Goal: Task Accomplishment & Management: Use online tool/utility

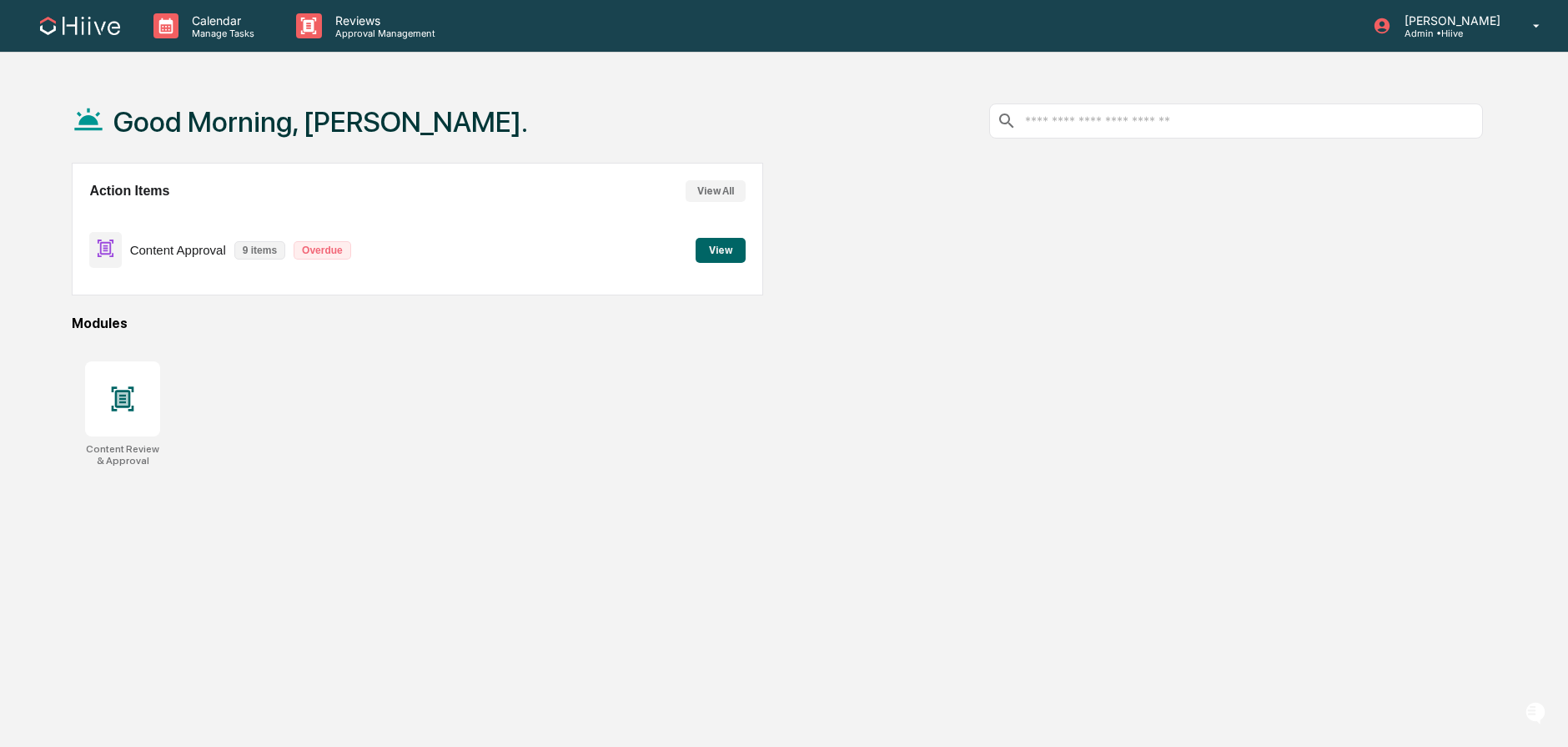
click at [446, 143] on div "Good Morning, [PERSON_NAME]." at bounding box center [777, 121] width 1411 height 84
click at [331, 43] on div "Reviews Approval Management" at bounding box center [372, 25] width 180 height 51
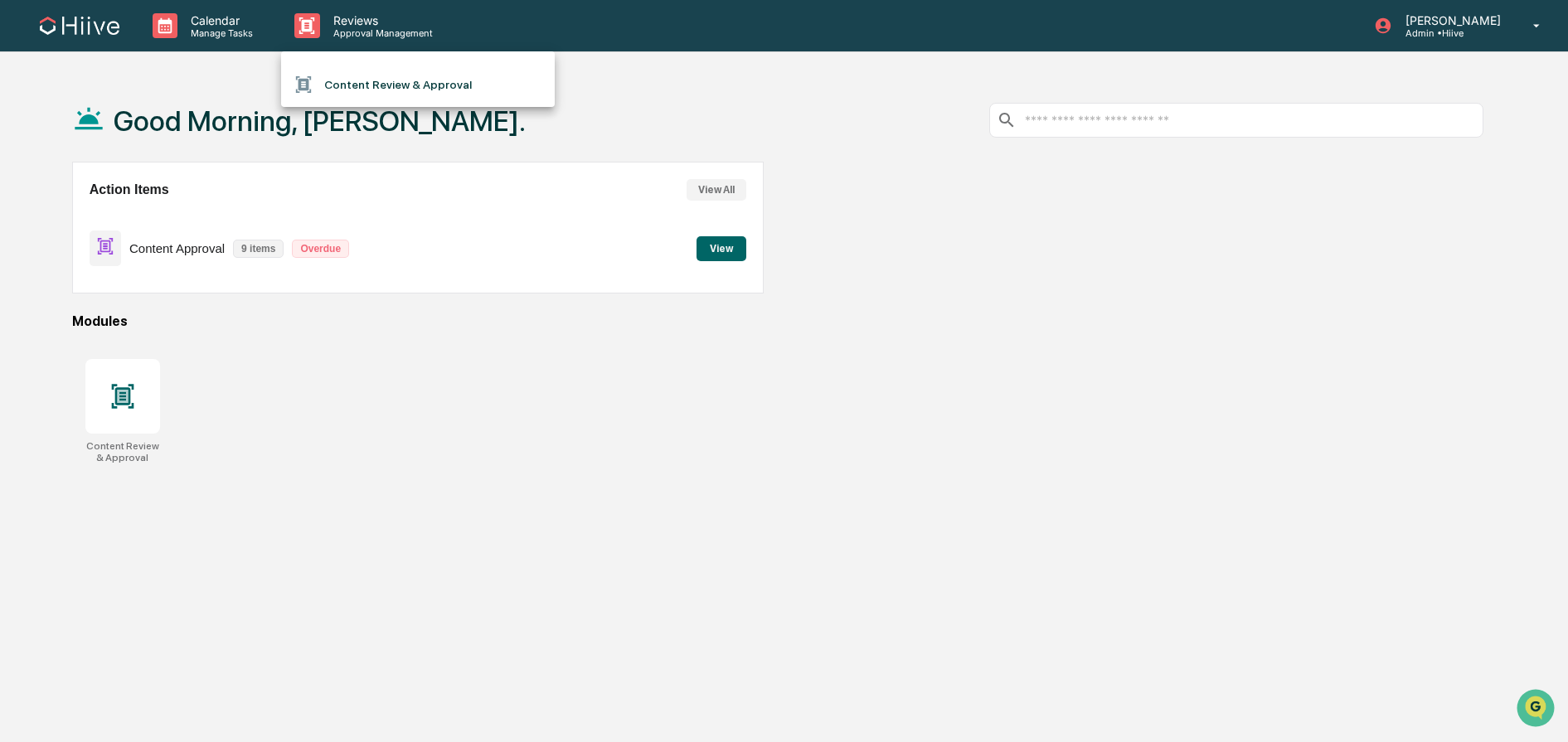
click at [362, 75] on li "Content Review & Approval" at bounding box center [418, 85] width 273 height 31
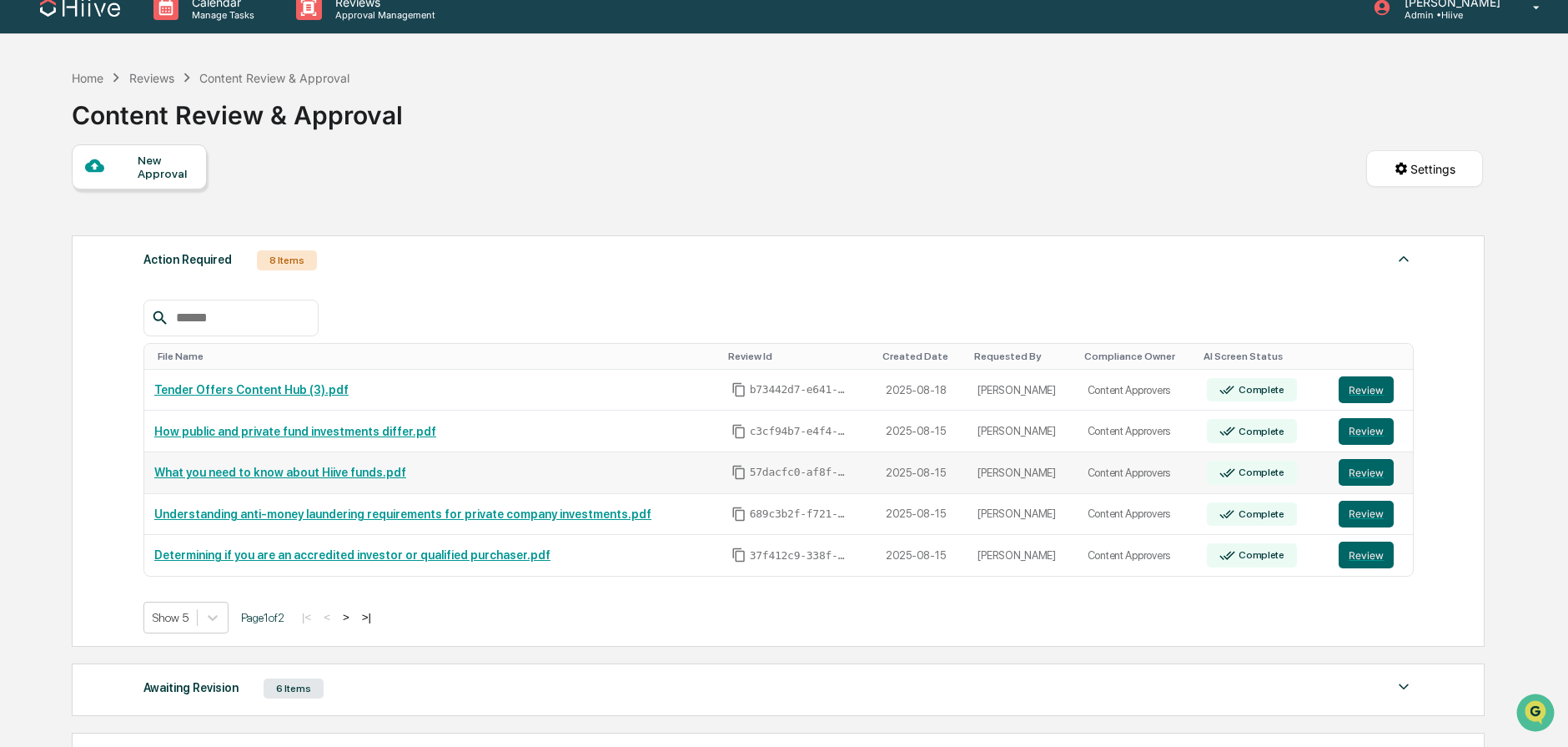
scroll to position [221, 0]
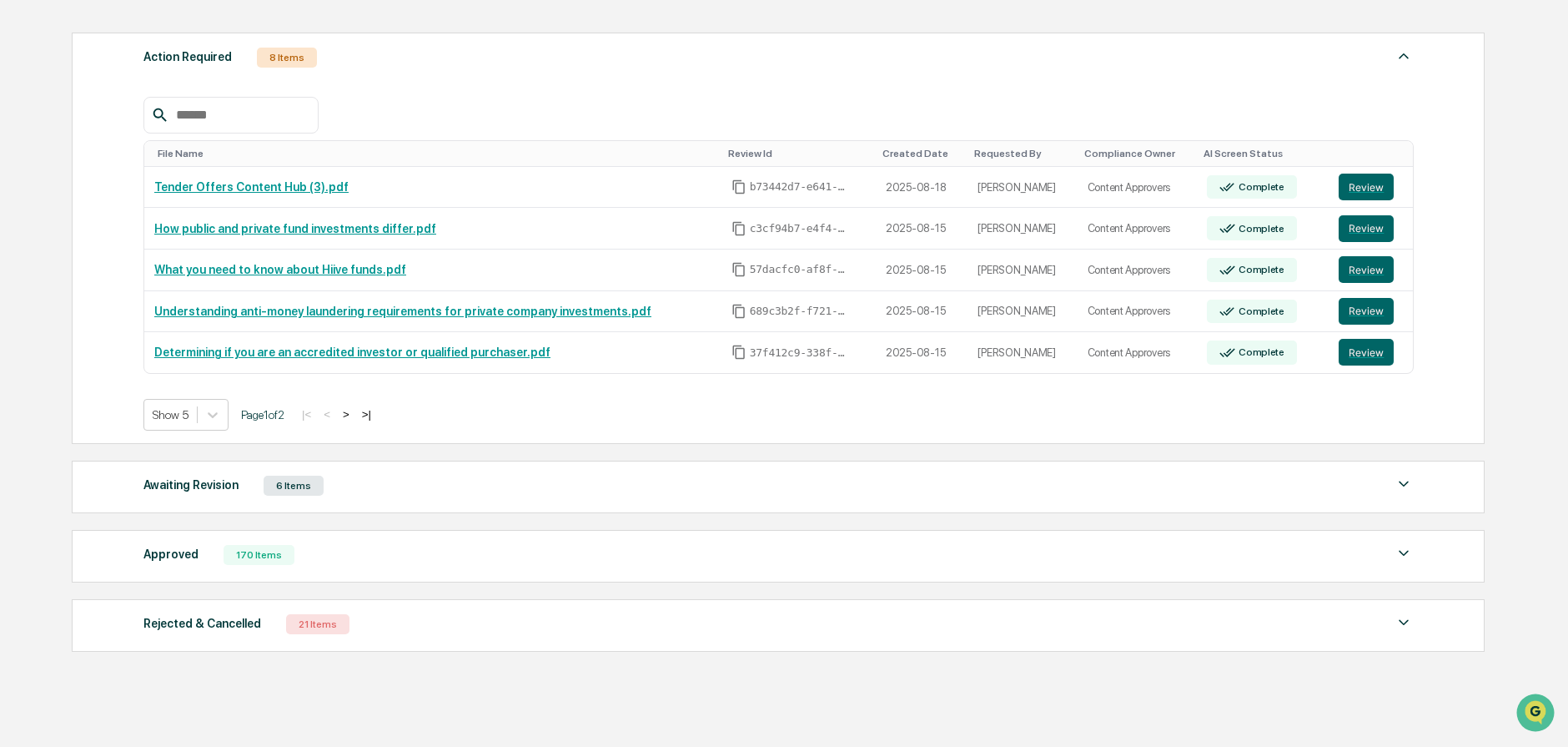
click at [468, 498] on div "Awaiting Revision 6 Items File Name Review Id Created Date Requested By Complia…" at bounding box center [778, 487] width 1413 height 52
click at [438, 552] on div "Approved 170 Items" at bounding box center [779, 555] width 1270 height 24
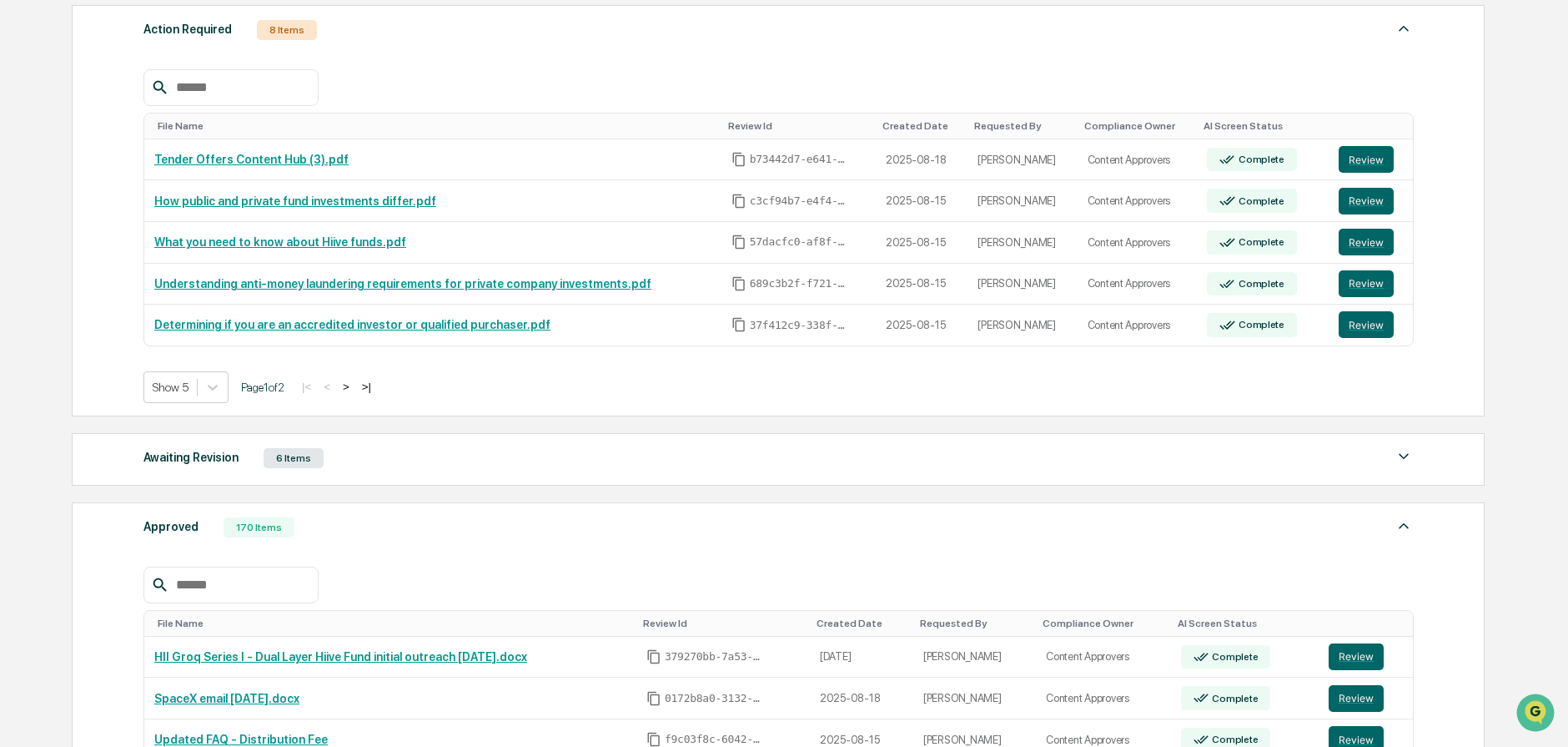
scroll to position [433, 0]
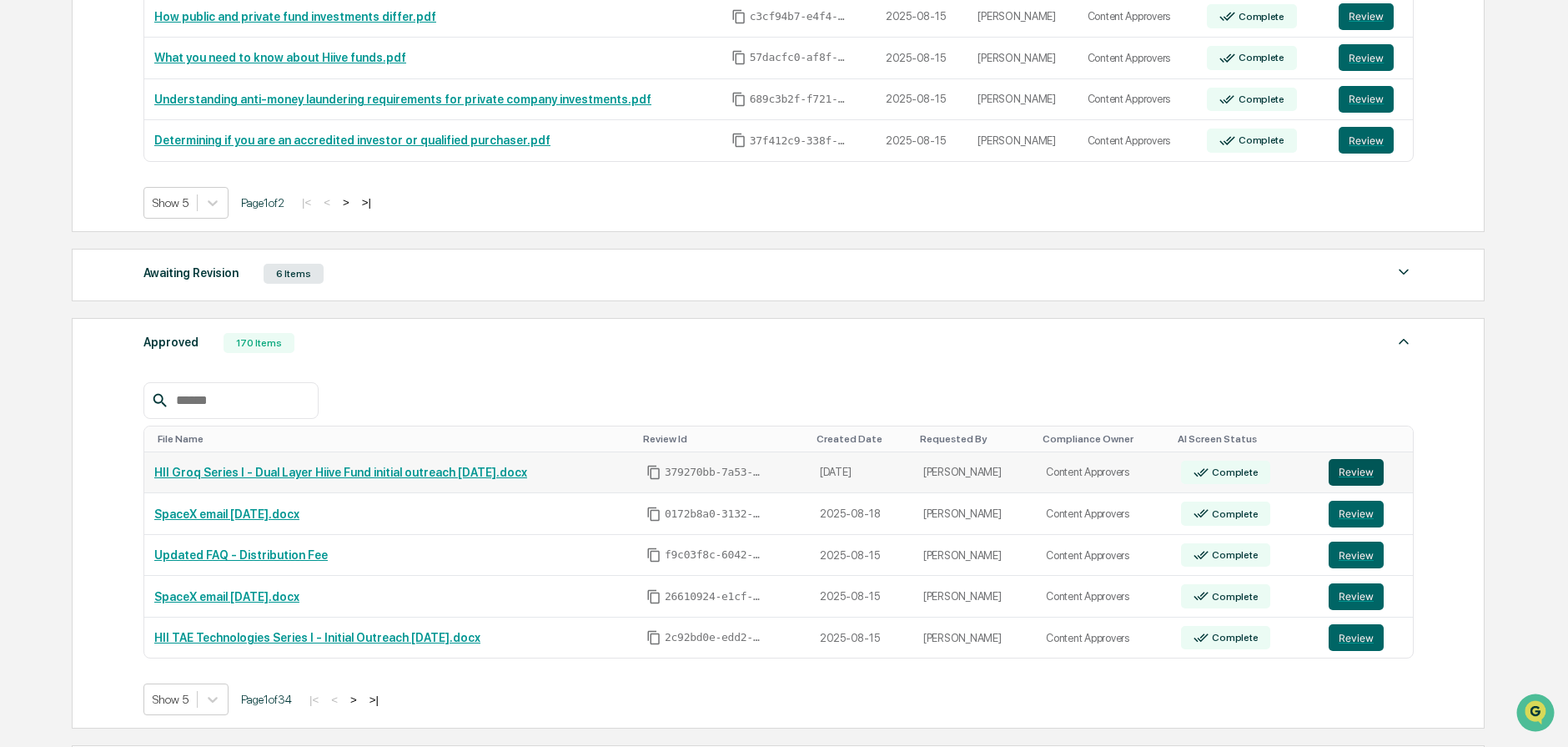
click at [1370, 473] on button "Review" at bounding box center [1356, 472] width 55 height 27
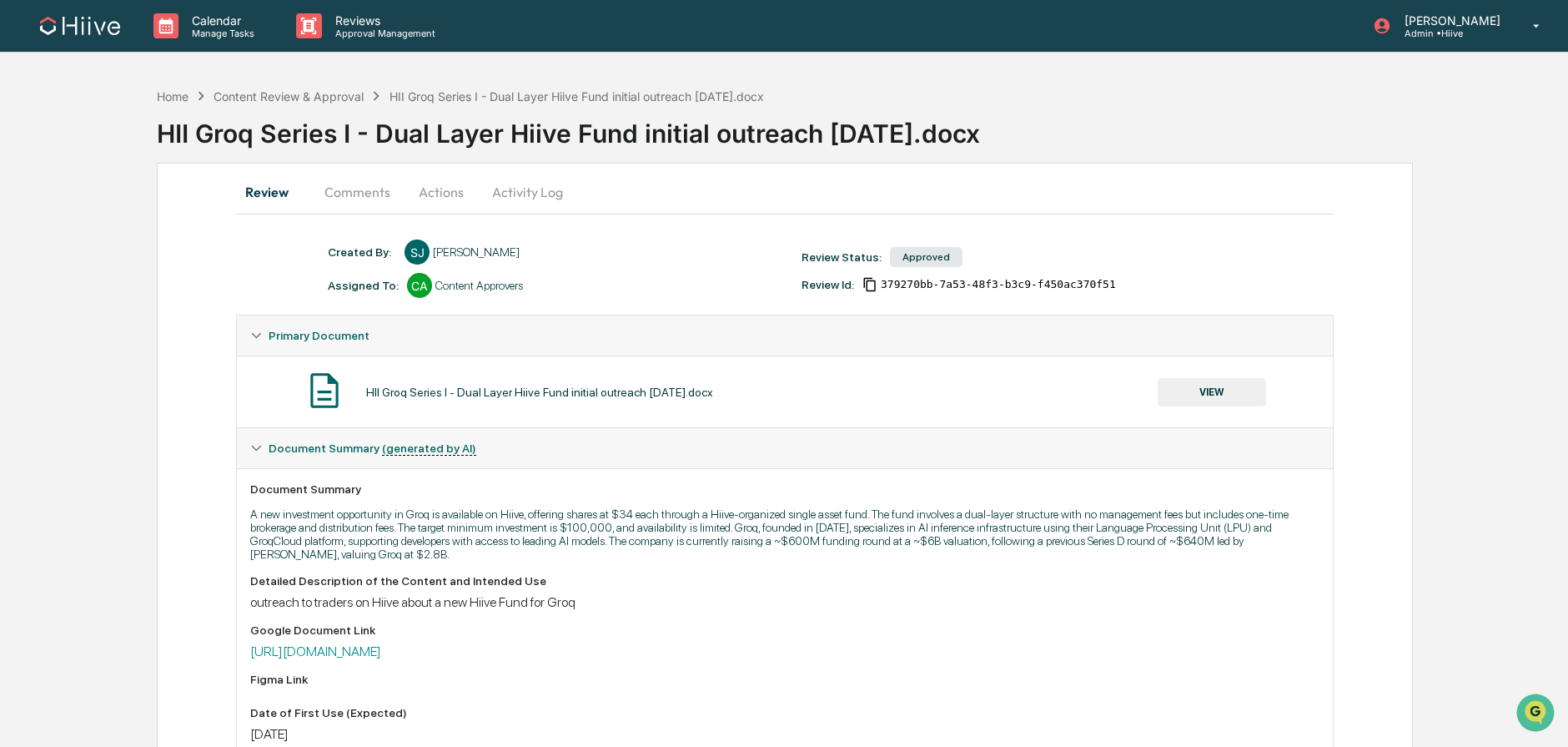
click at [446, 185] on button "Actions" at bounding box center [441, 192] width 75 height 40
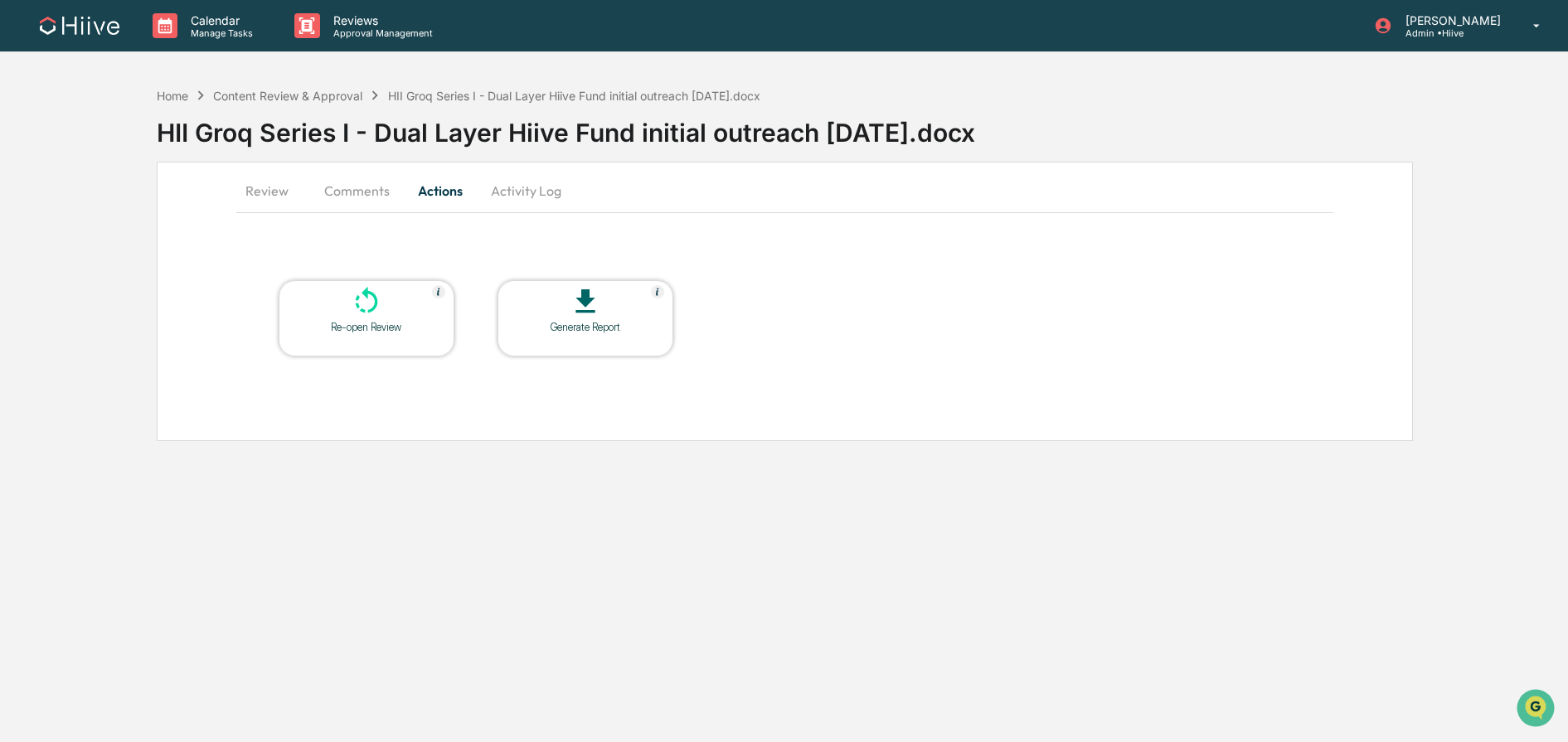
click at [396, 328] on div "Re-open Review" at bounding box center [366, 327] width 150 height 12
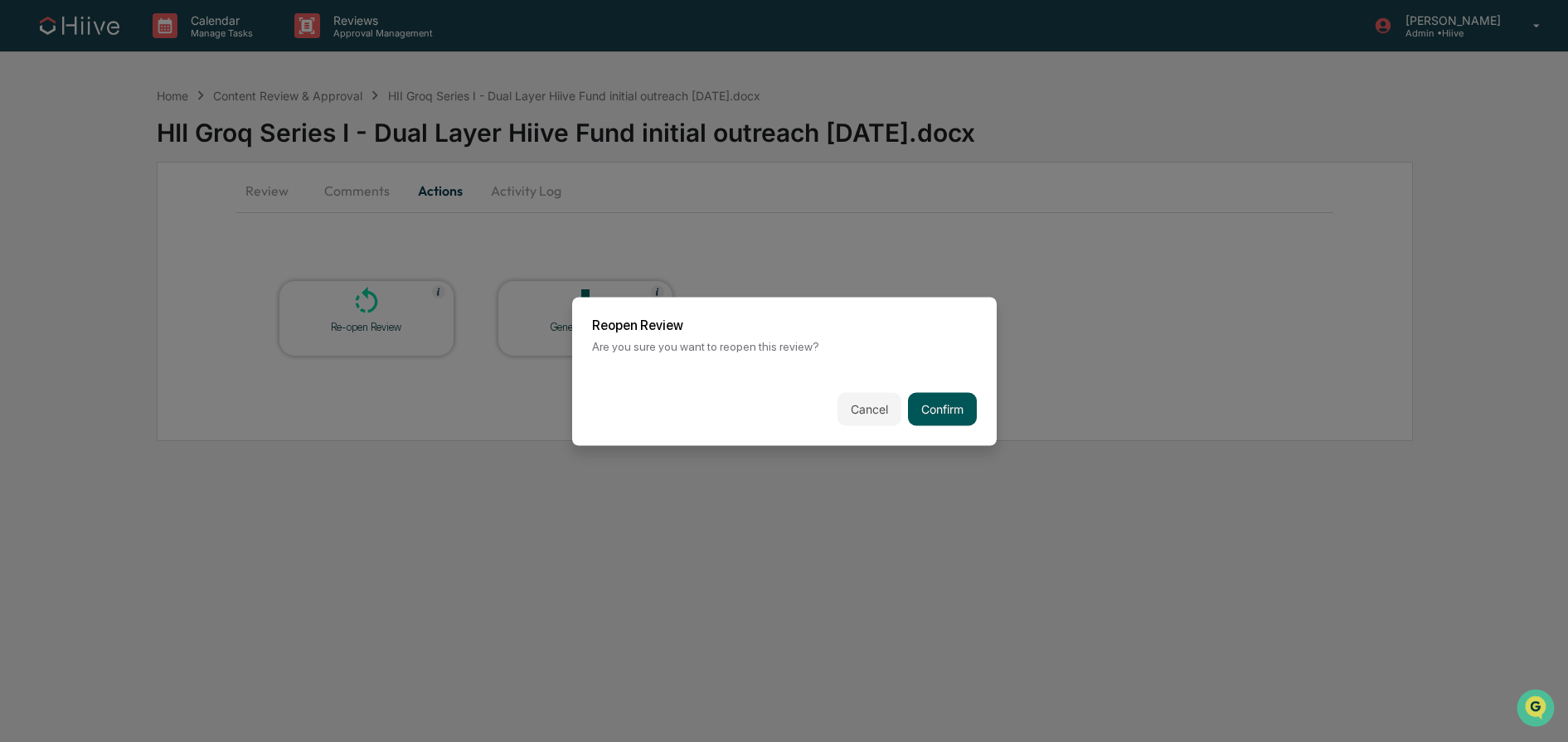
click at [939, 400] on button "Confirm" at bounding box center [942, 408] width 69 height 33
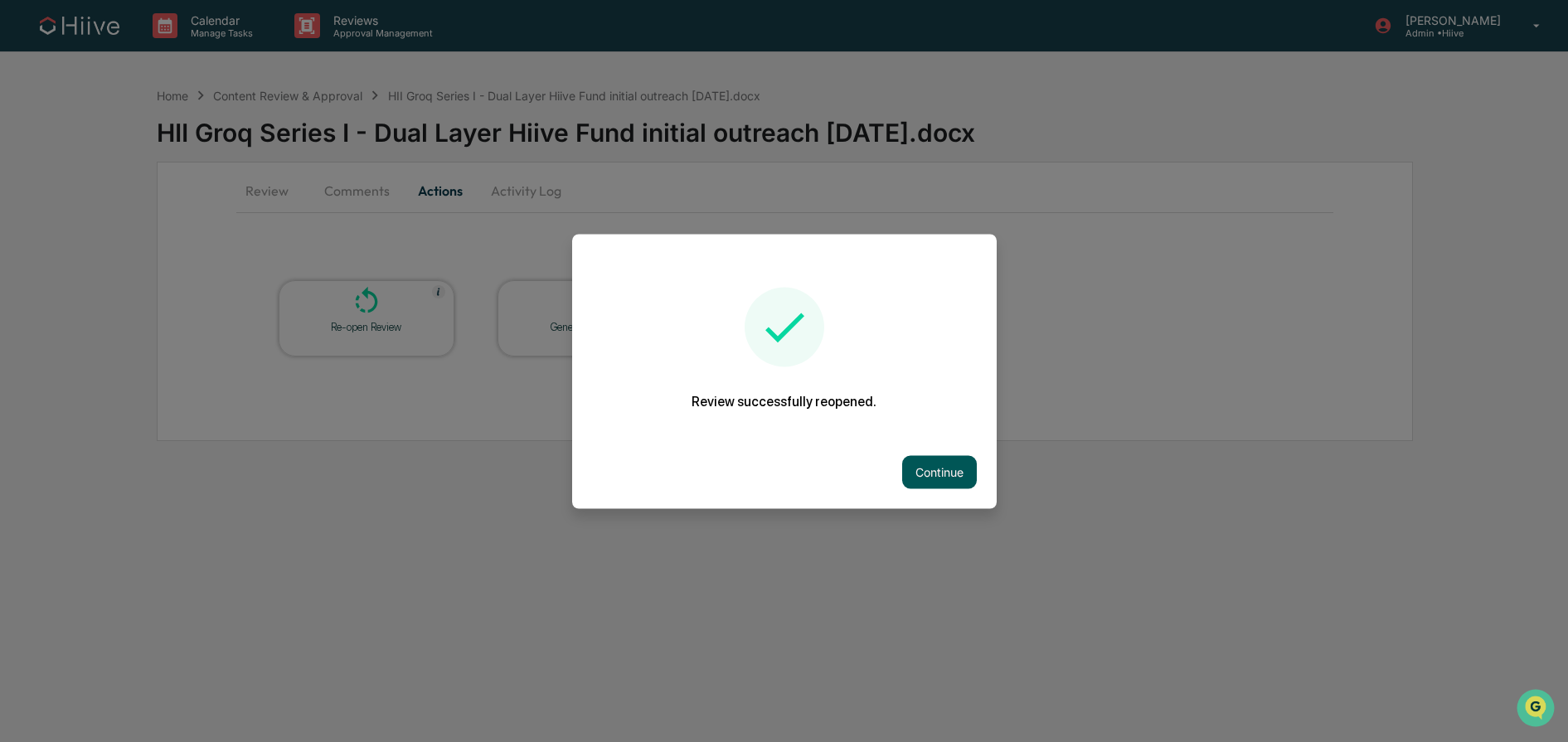
click at [962, 474] on button "Continue" at bounding box center [940, 471] width 74 height 33
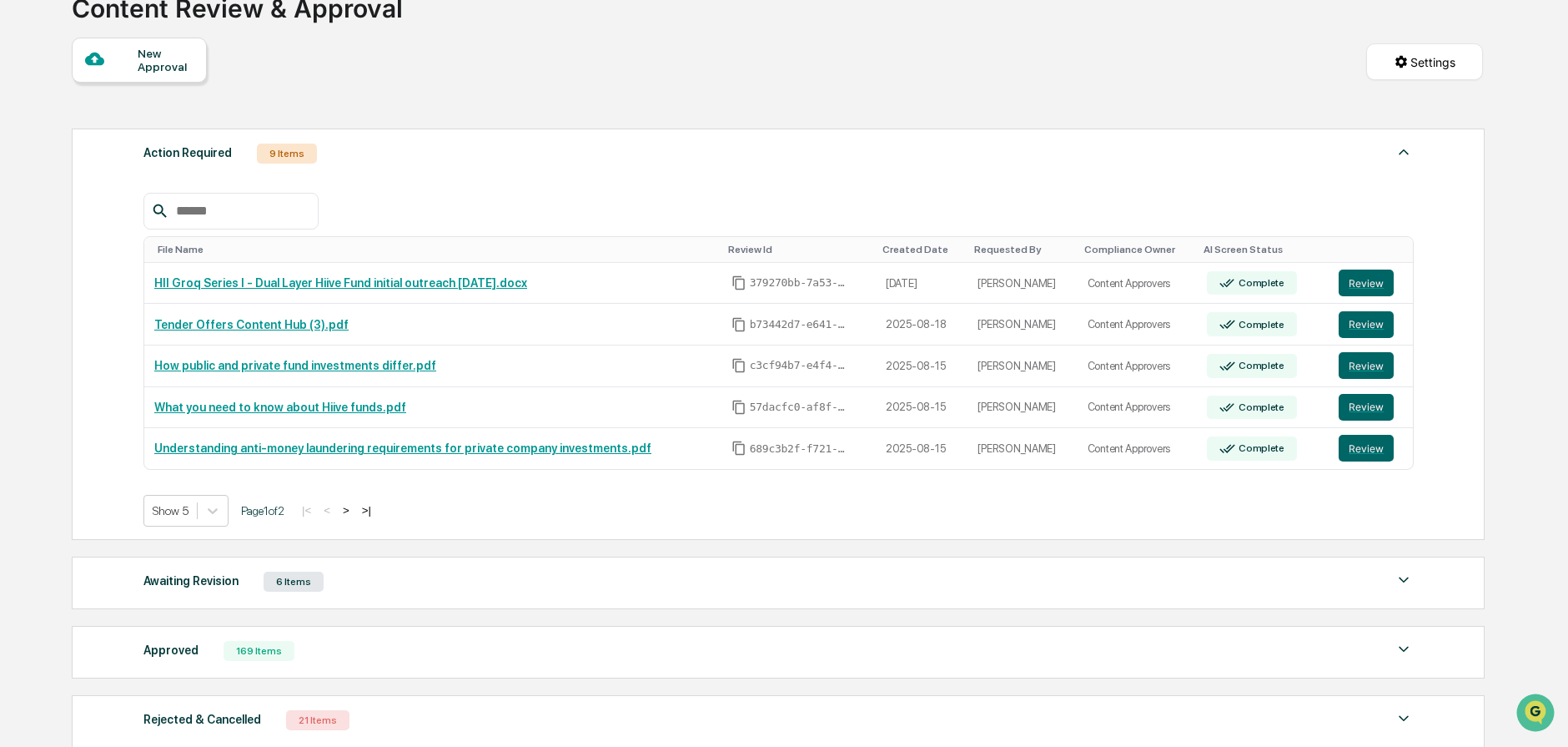
scroll to position [276, 0]
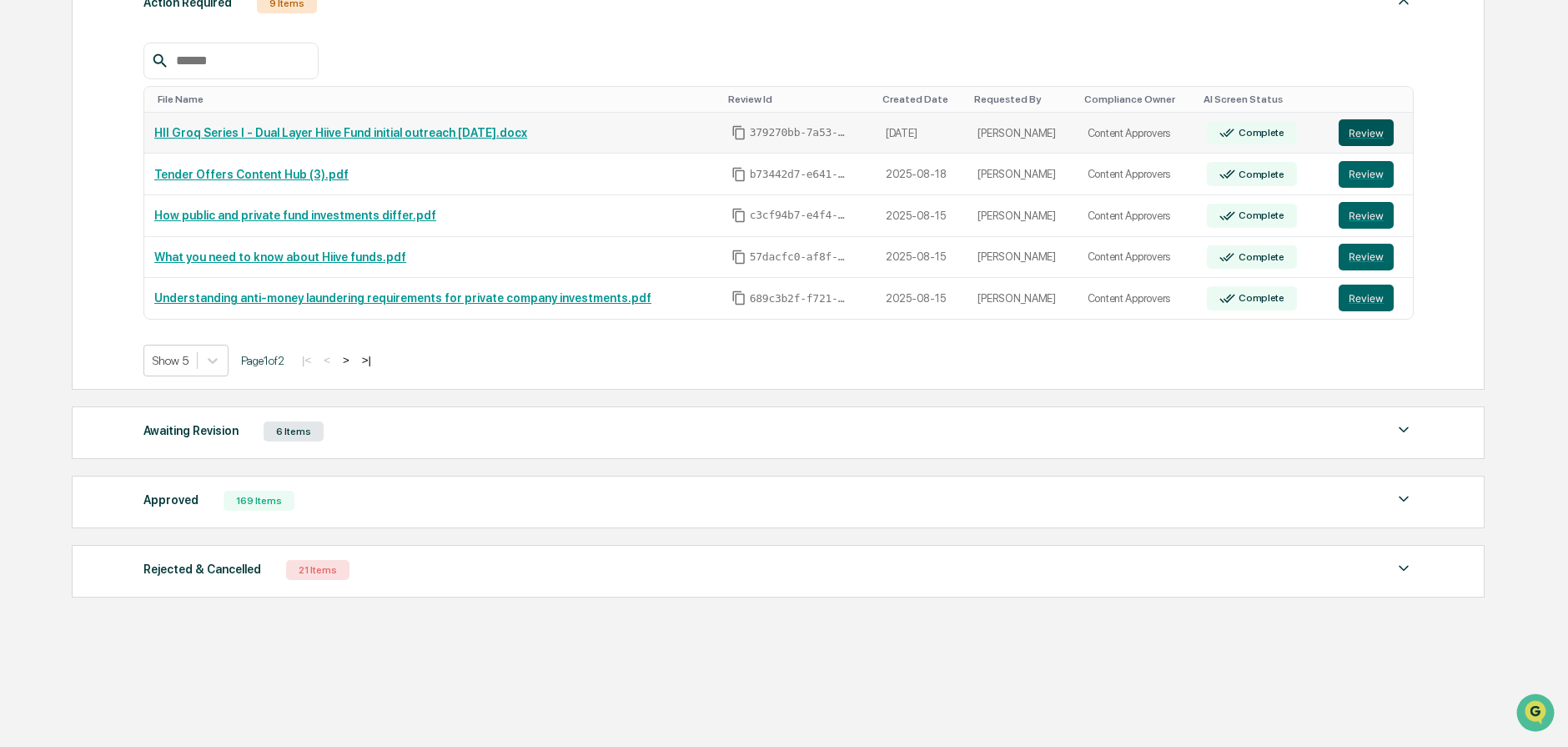
click at [1374, 130] on button "Review" at bounding box center [1365, 132] width 55 height 27
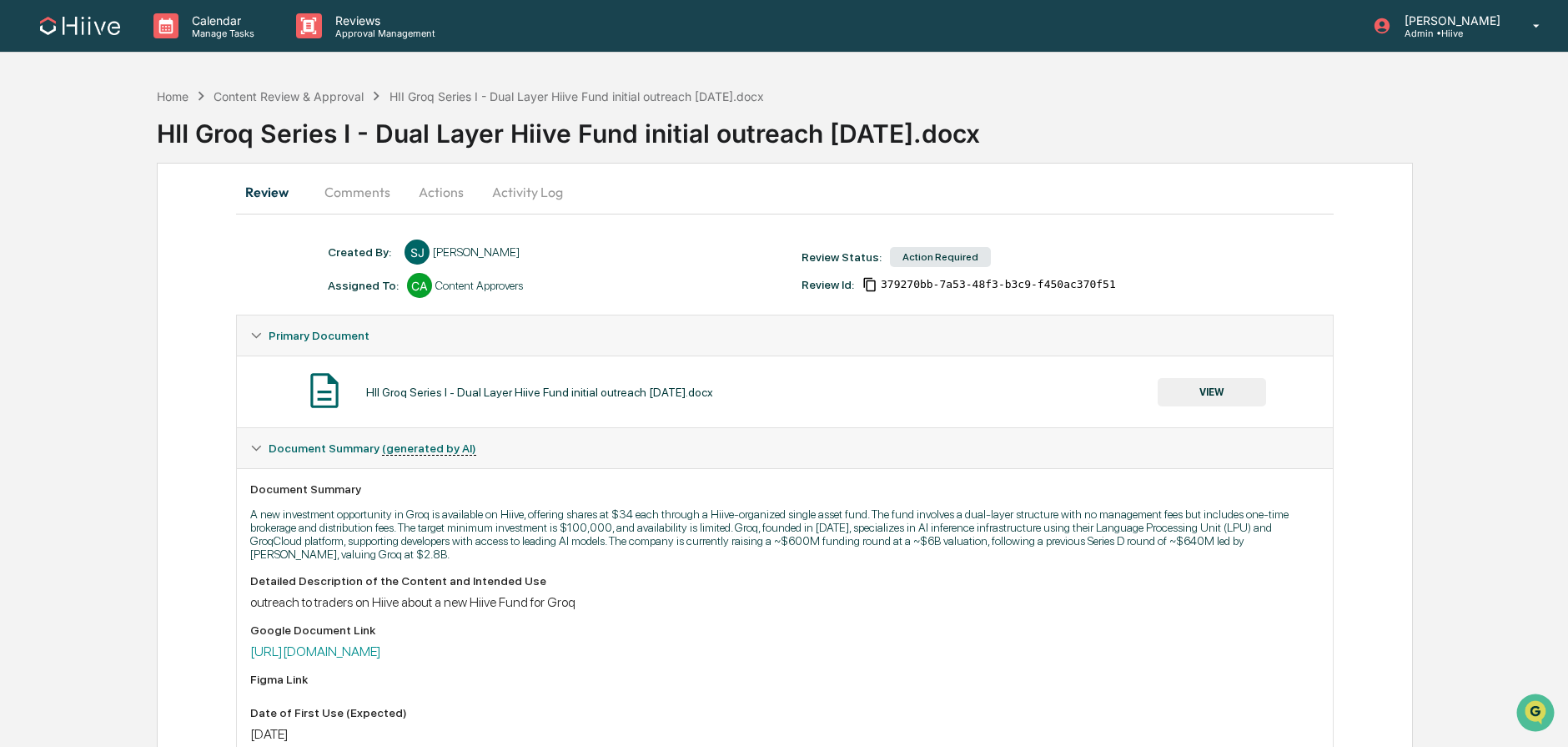
click at [420, 183] on button "Actions" at bounding box center [441, 192] width 75 height 40
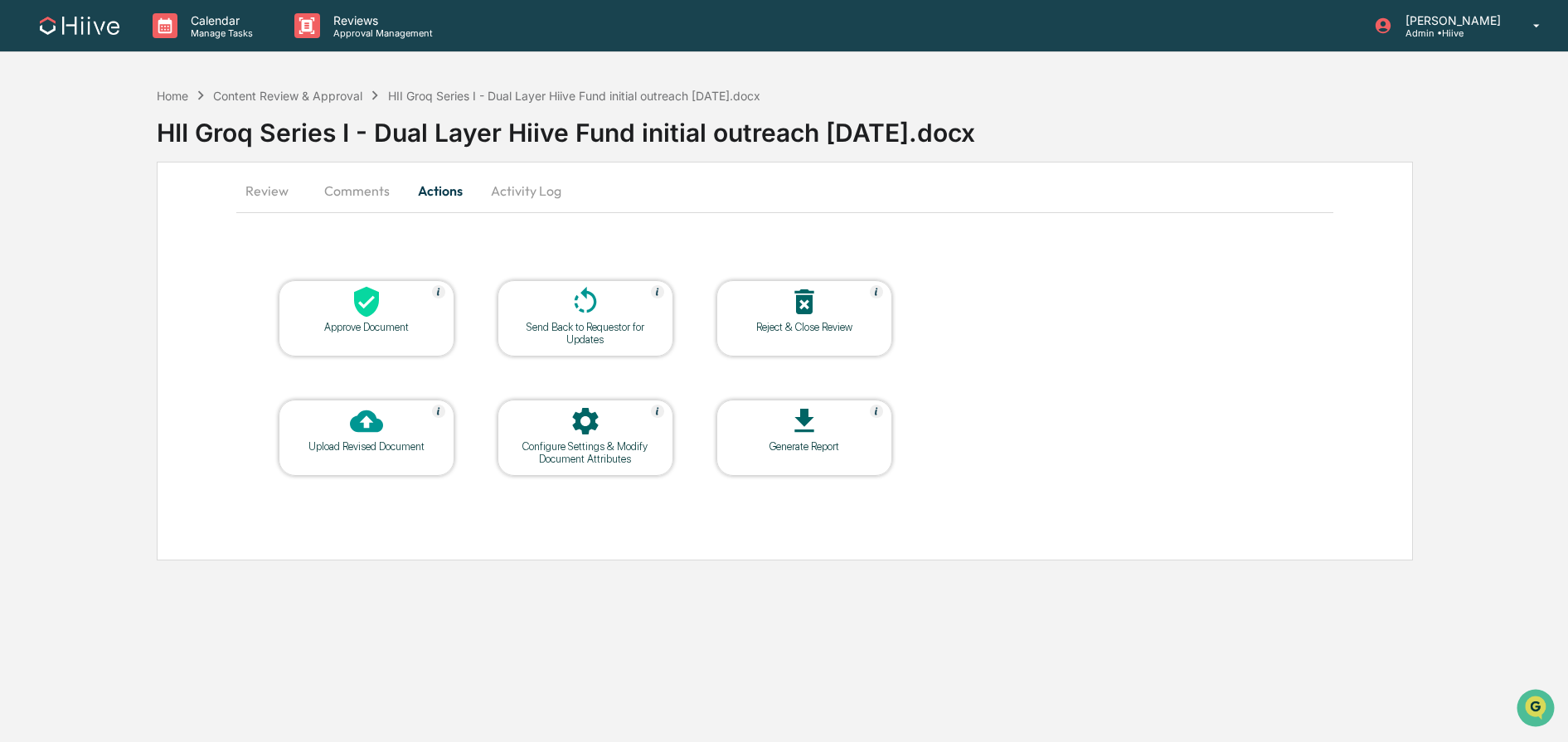
click at [357, 415] on icon at bounding box center [366, 421] width 33 height 22
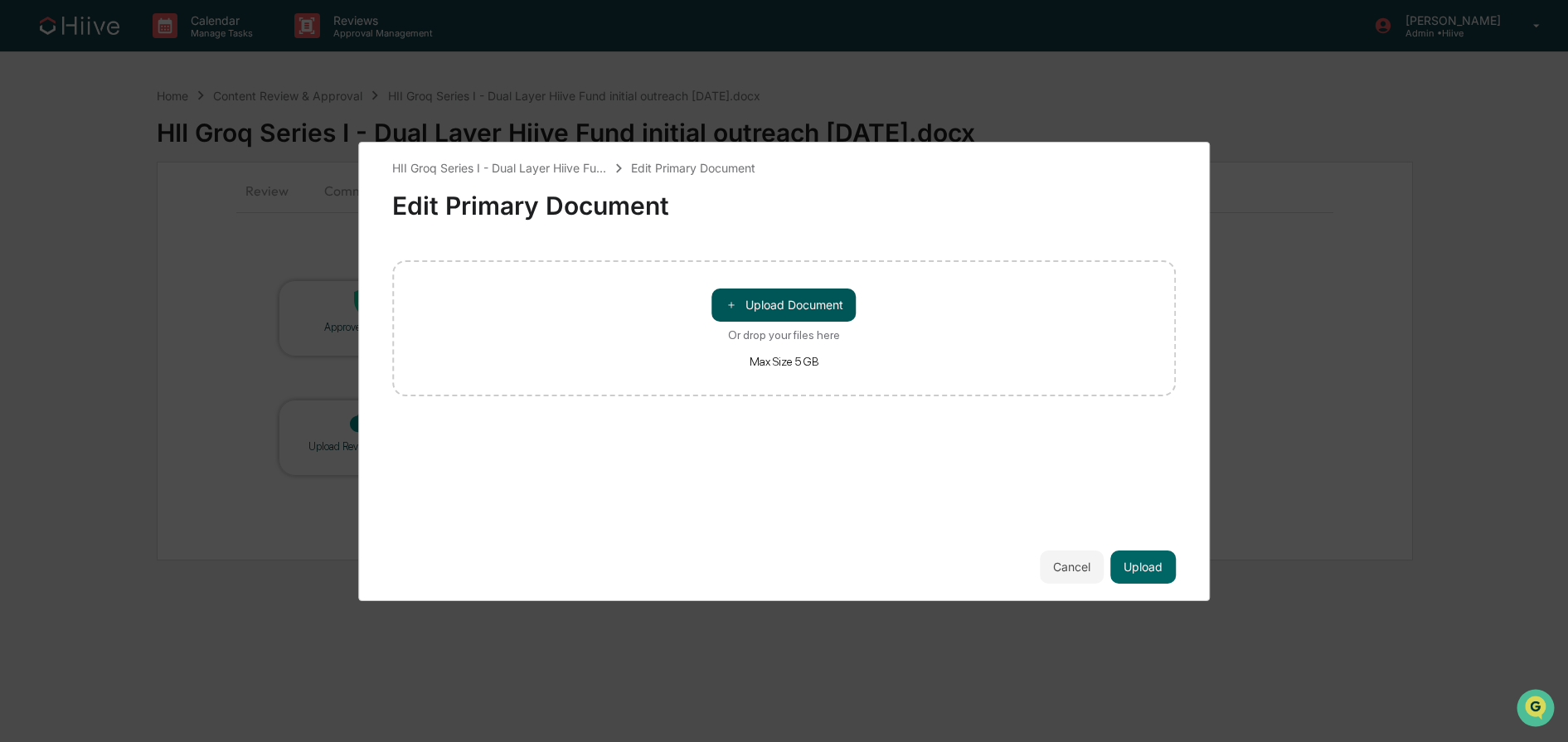
click at [784, 301] on button "＋ Upload Document" at bounding box center [784, 305] width 145 height 33
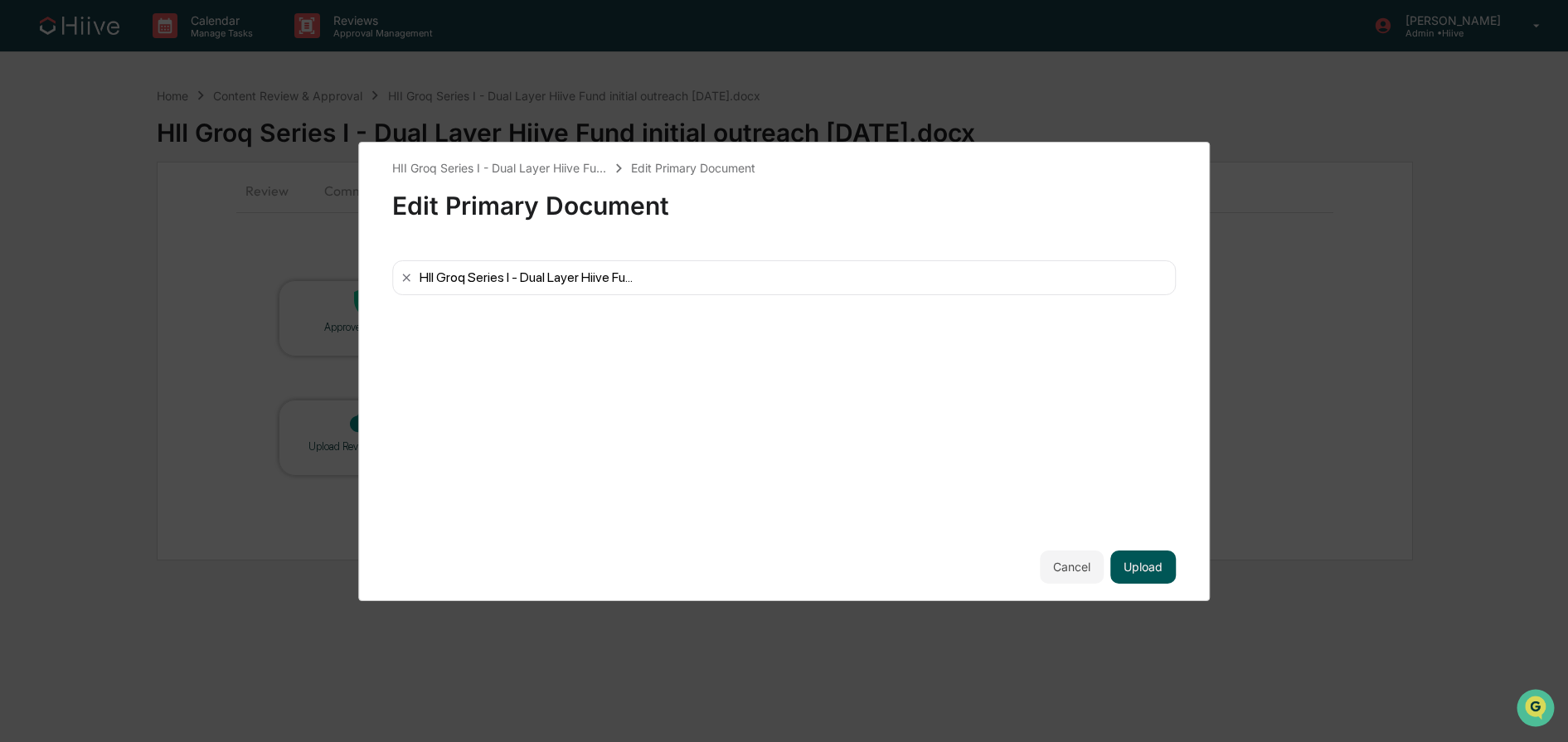
click at [1155, 572] on button "Upload" at bounding box center [1143, 566] width 66 height 33
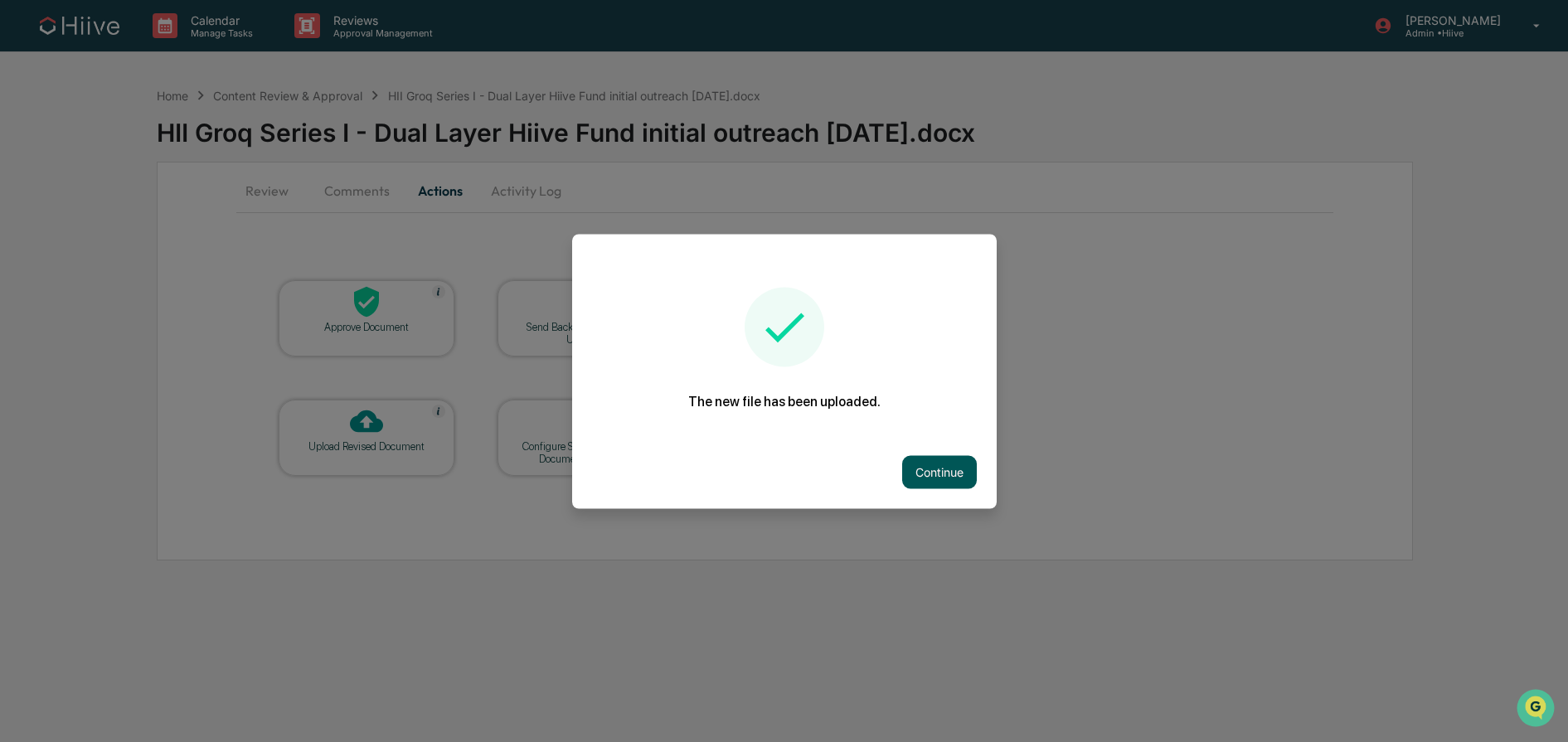
click at [961, 469] on button "Continue" at bounding box center [940, 471] width 74 height 33
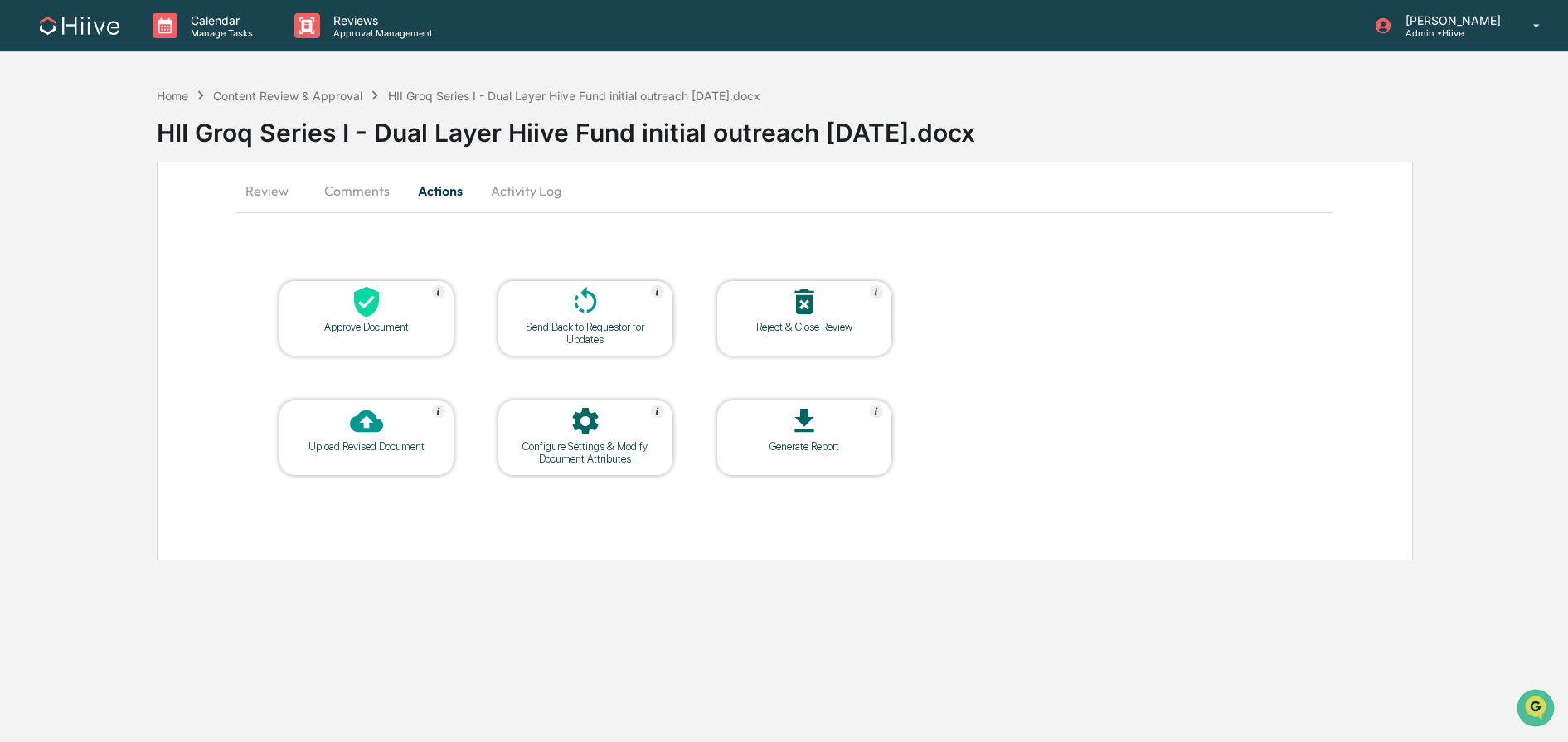
click at [424, 245] on table "Approve Document Send Back to Requestor for Updates Reject & Close Review Uploa…" at bounding box center [585, 378] width 698 height 280
click at [348, 323] on div "Approve Document" at bounding box center [366, 327] width 150 height 12
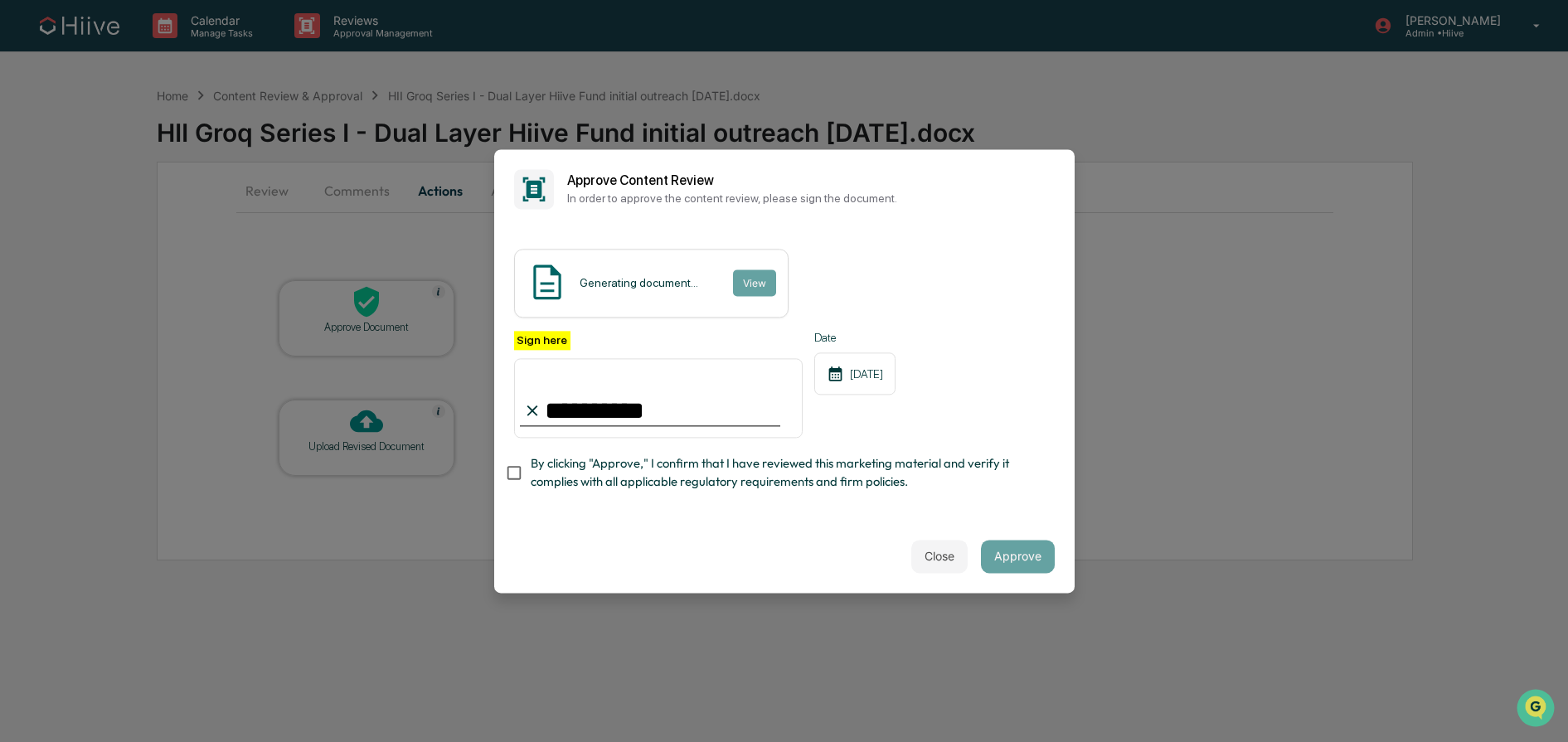
type input "**********"
click at [619, 455] on span "By clicking "Approve," I confirm that I have reviewed this marketing material a…" at bounding box center [786, 473] width 511 height 37
click at [1039, 557] on button "Approve" at bounding box center [1018, 556] width 74 height 33
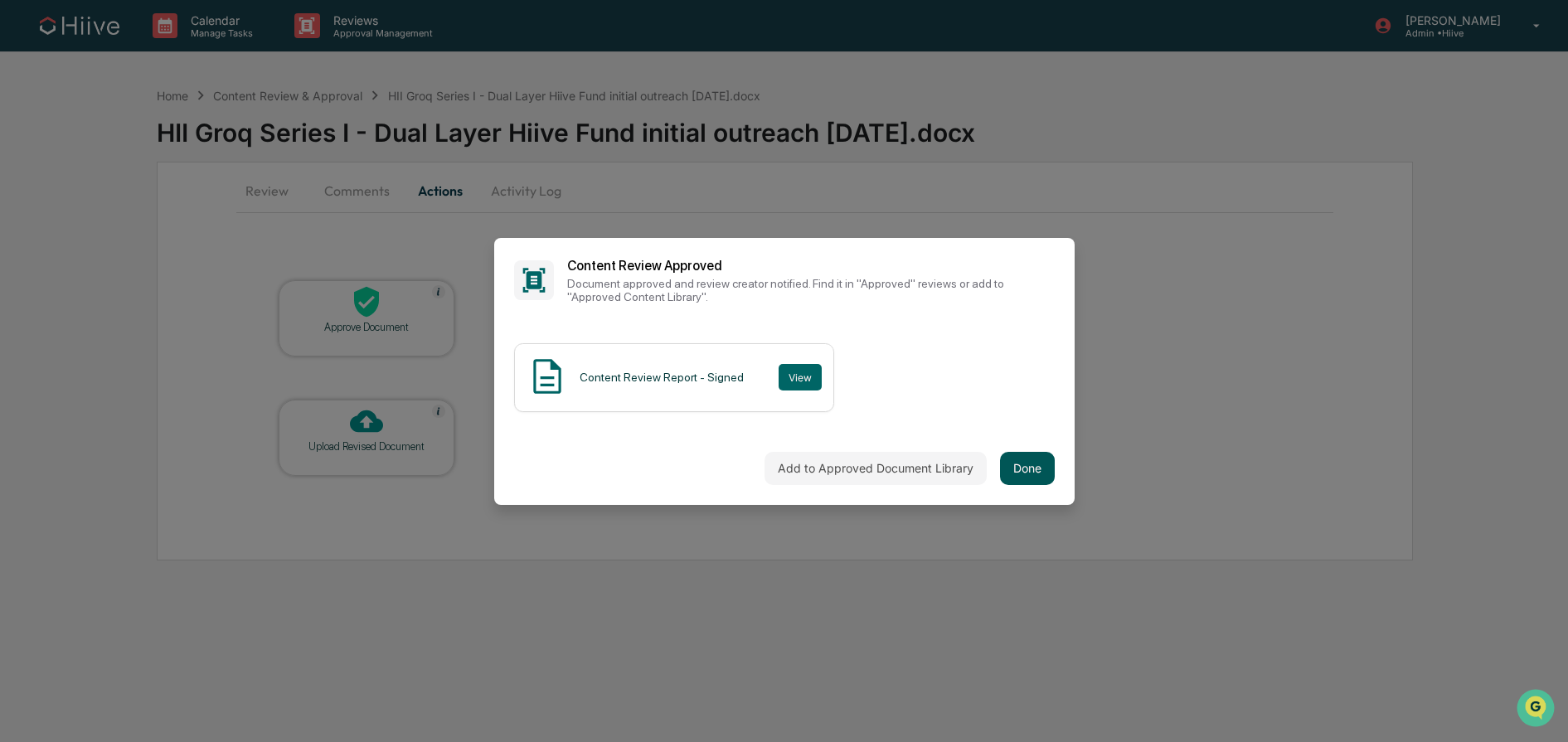
click at [1027, 465] on button "Done" at bounding box center [1027, 468] width 55 height 33
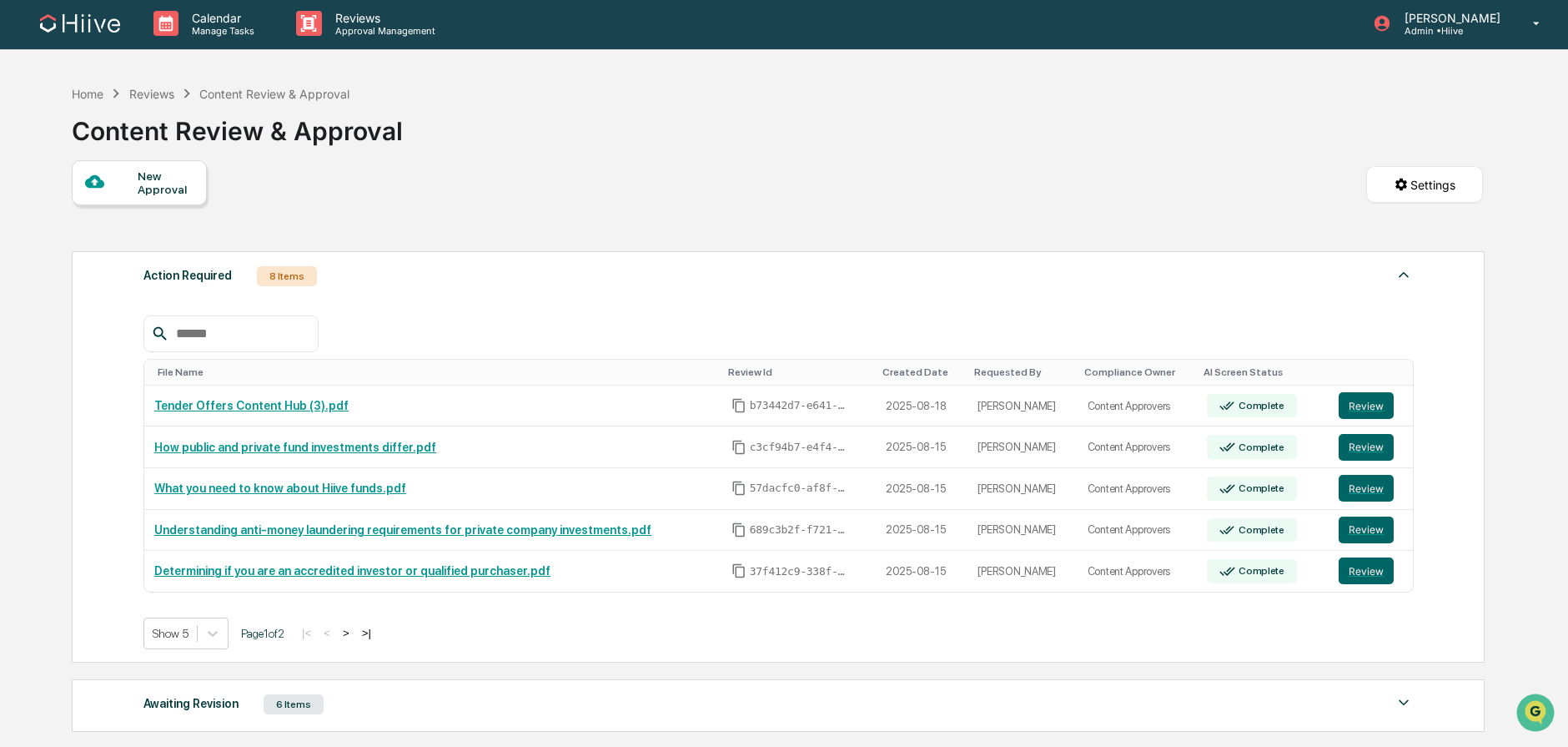
scroll to position [276, 0]
